Goal: Transaction & Acquisition: Subscribe to service/newsletter

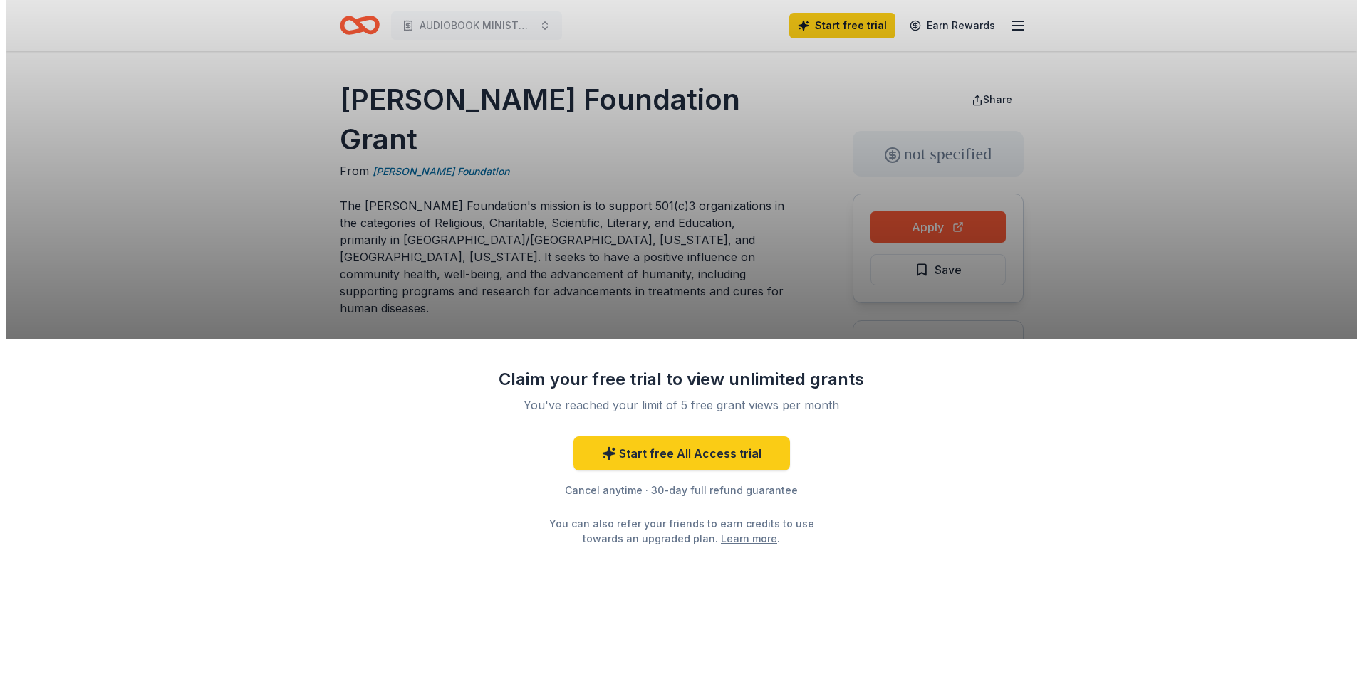
scroll to position [142, 0]
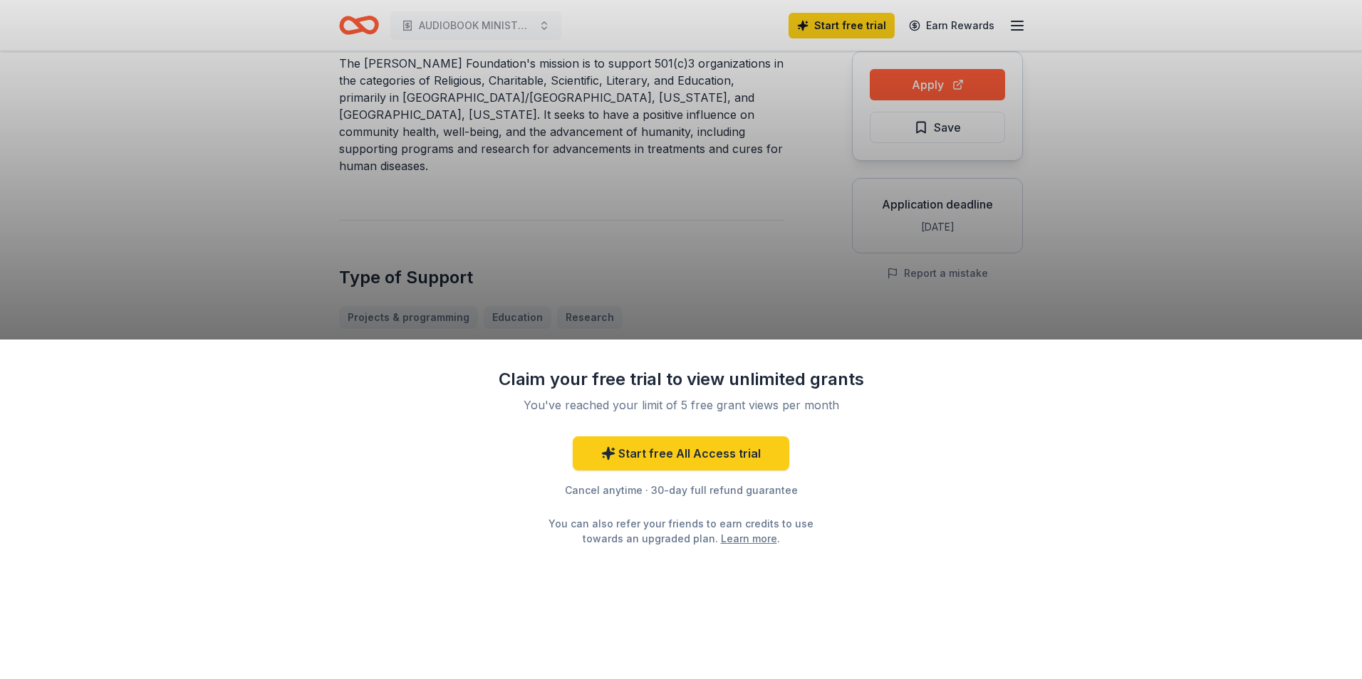
click at [1080, 243] on div "Claim your free trial to view unlimited grants You've reached your limit of 5 f…" at bounding box center [681, 339] width 1362 height 679
click at [1096, 199] on div "Claim your free trial to view unlimited grants You've reached your limit of 5 f…" at bounding box center [681, 339] width 1362 height 679
click at [1134, 299] on div "Claim your free trial to view unlimited grants You've reached your limit of 5 f…" at bounding box center [681, 339] width 1362 height 679
click at [82, 118] on div "Claim your free trial to view unlimited grants You've reached your limit of 5 f…" at bounding box center [681, 339] width 1362 height 679
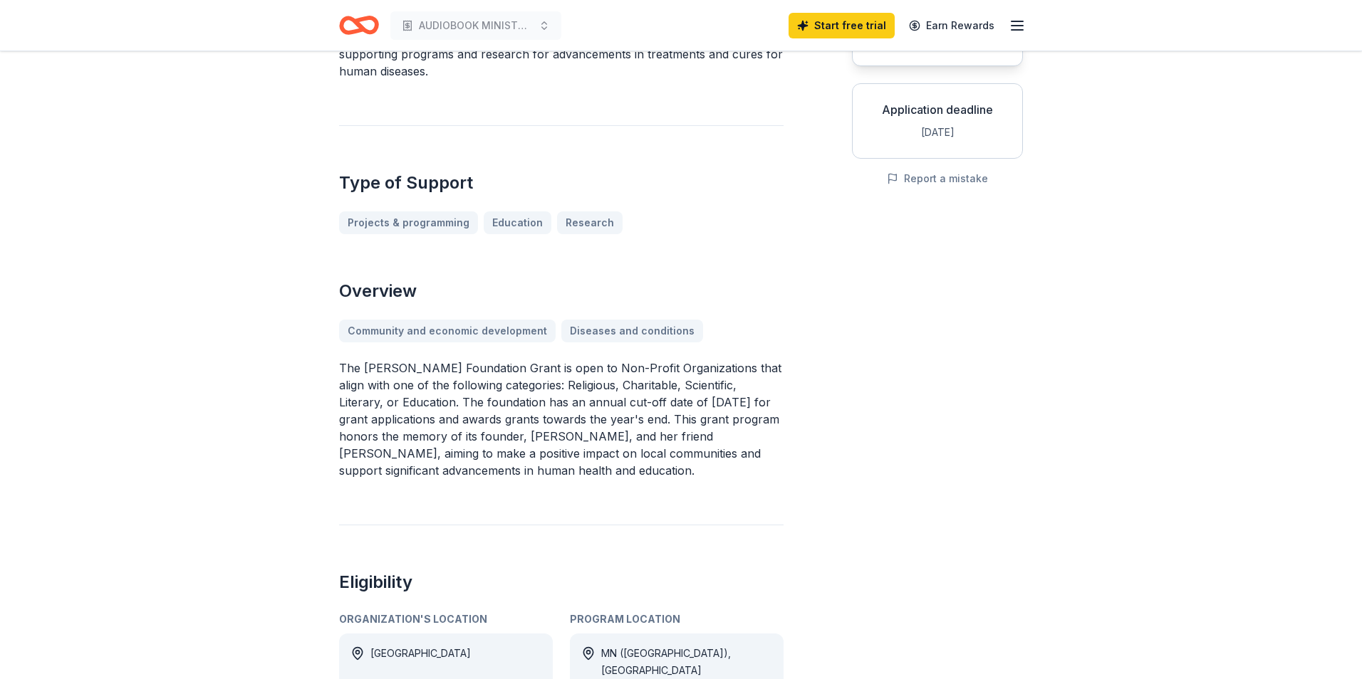
scroll to position [285, 0]
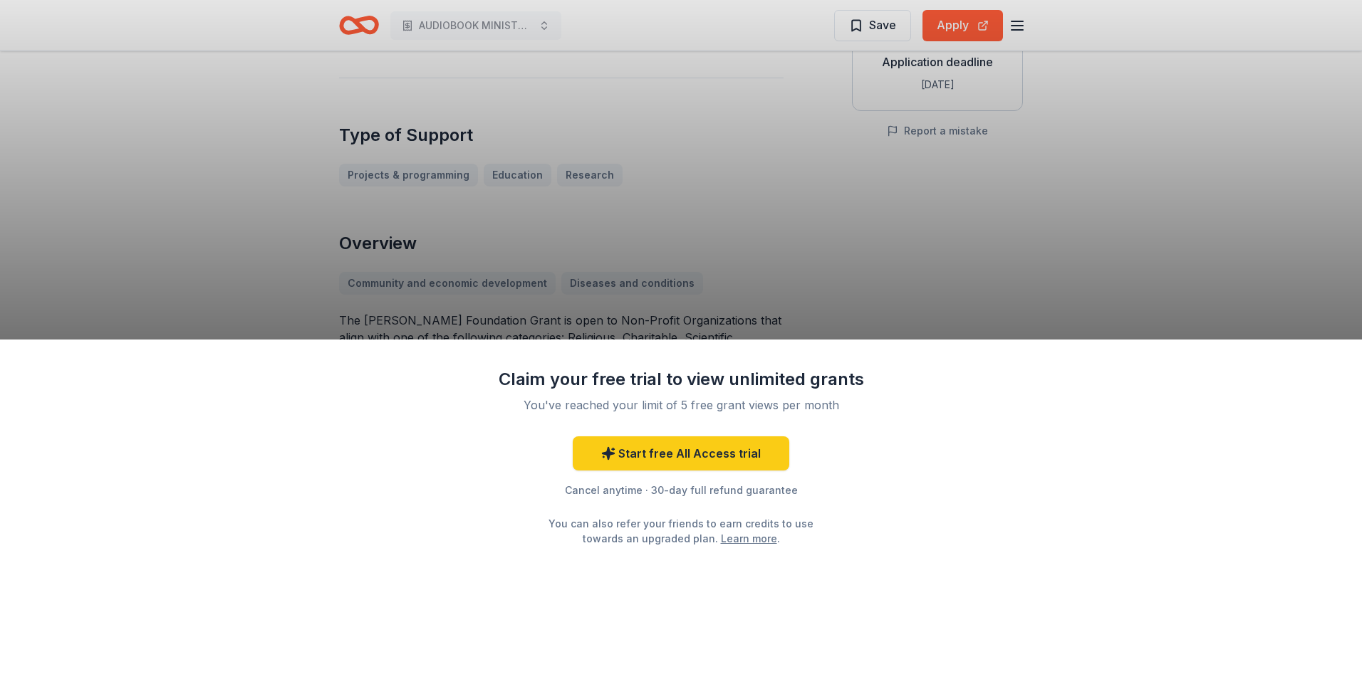
click at [988, 187] on div "Claim your free trial to view unlimited grants You've reached your limit of 5 f…" at bounding box center [681, 339] width 1362 height 679
